Goal: Check status: Check status

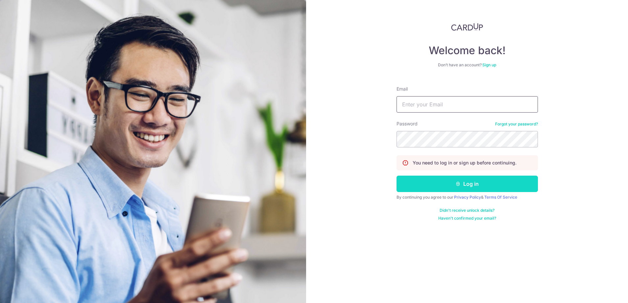
type input "[EMAIL_ADDRESS][DOMAIN_NAME]"
click at [470, 186] on button "Log in" at bounding box center [466, 184] width 141 height 16
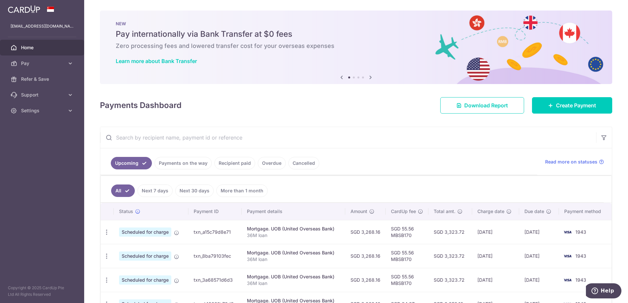
click at [236, 165] on link "Recipient paid" at bounding box center [234, 163] width 41 height 12
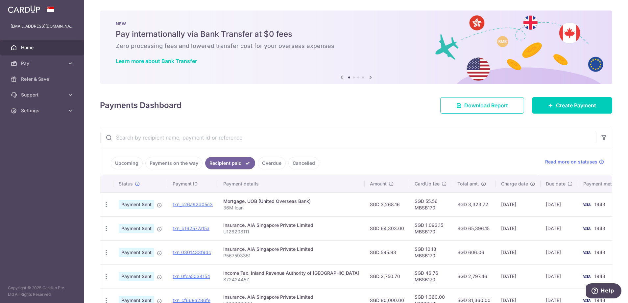
click at [183, 166] on link "Payments on the way" at bounding box center [173, 163] width 57 height 12
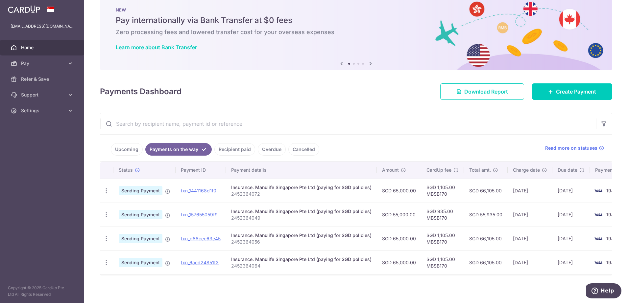
scroll to position [21, 0]
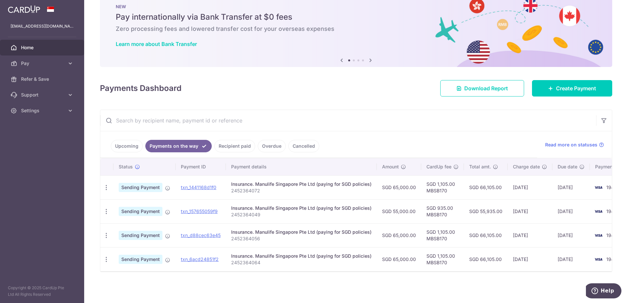
click at [230, 142] on link "Recipient paid" at bounding box center [234, 146] width 41 height 12
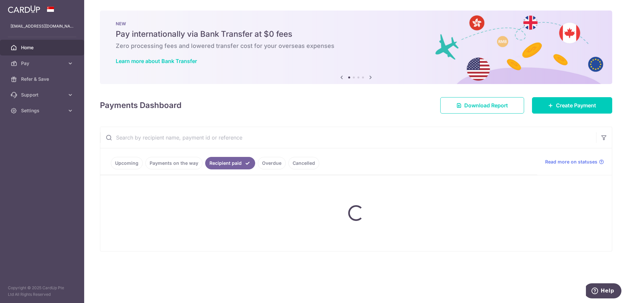
scroll to position [0, 0]
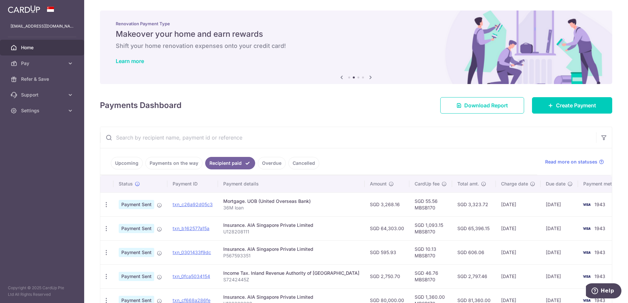
click at [188, 164] on link "Payments on the way" at bounding box center [173, 163] width 57 height 12
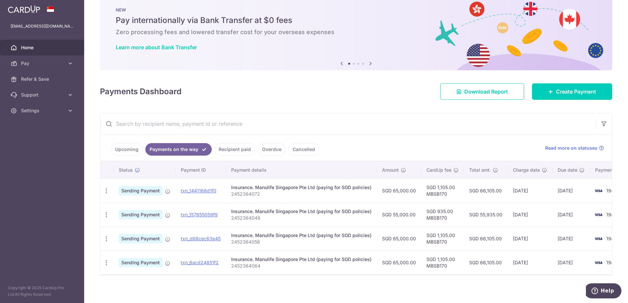
scroll to position [21, 0]
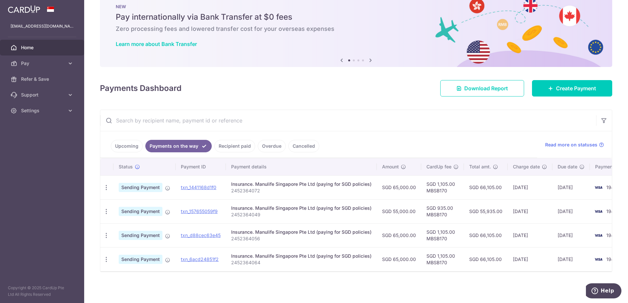
click at [240, 140] on link "Recipient paid" at bounding box center [234, 146] width 41 height 12
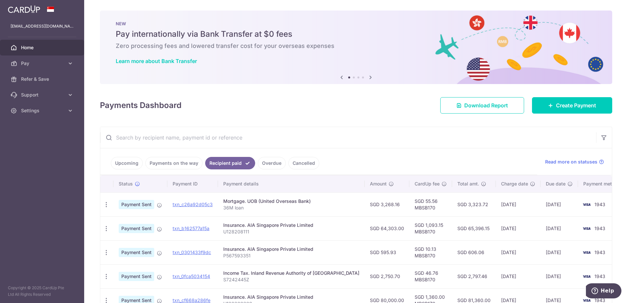
click at [132, 166] on link "Upcoming" at bounding box center [127, 163] width 32 height 12
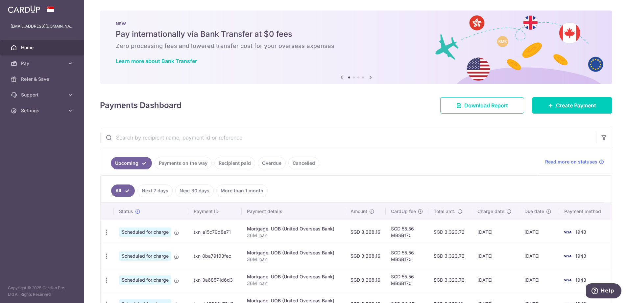
click at [177, 163] on link "Payments on the way" at bounding box center [182, 163] width 57 height 12
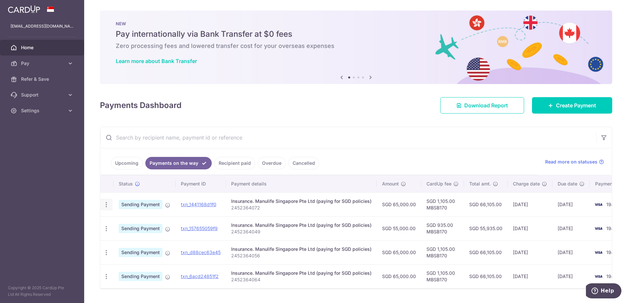
click at [108, 206] on icon "button" at bounding box center [106, 204] width 7 height 7
click at [128, 224] on span "PDF Receipt" at bounding box center [141, 223] width 45 height 7
